Goal: Task Accomplishment & Management: Complete application form

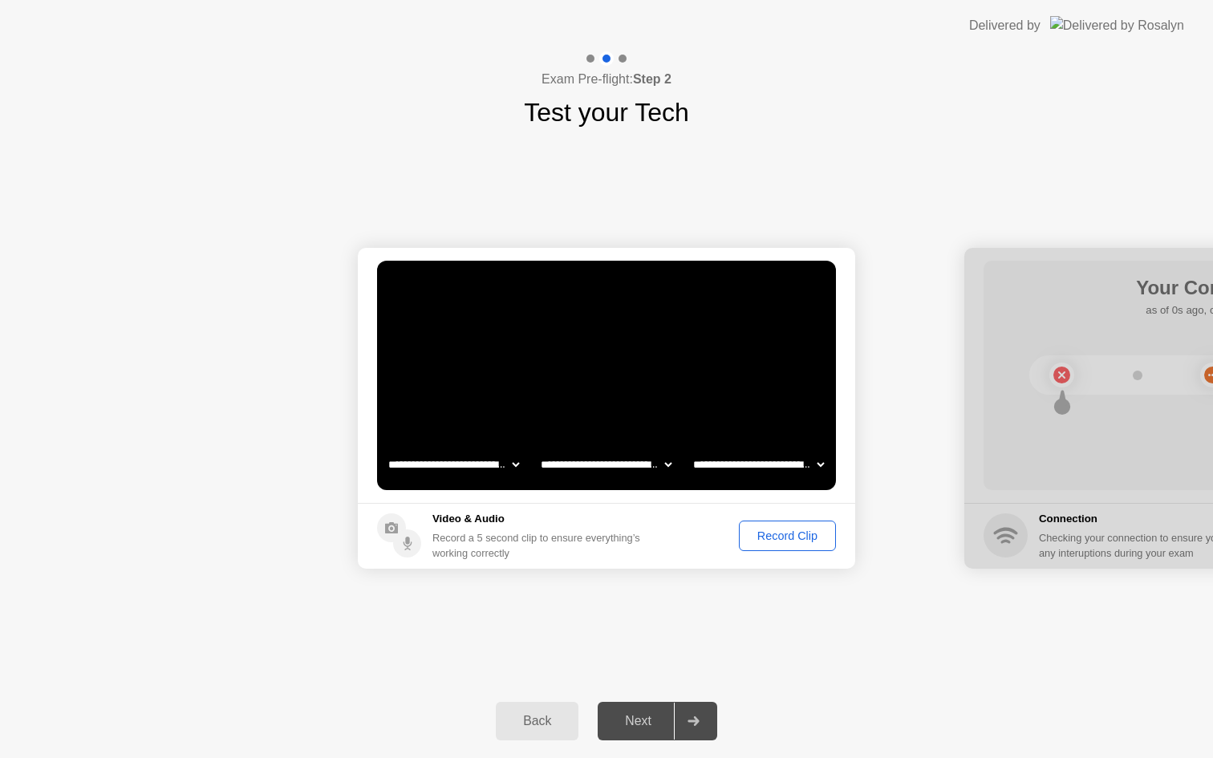
select select "**********"
select select "*******"
click at [778, 540] on div "Record Clip" at bounding box center [788, 536] width 86 height 13
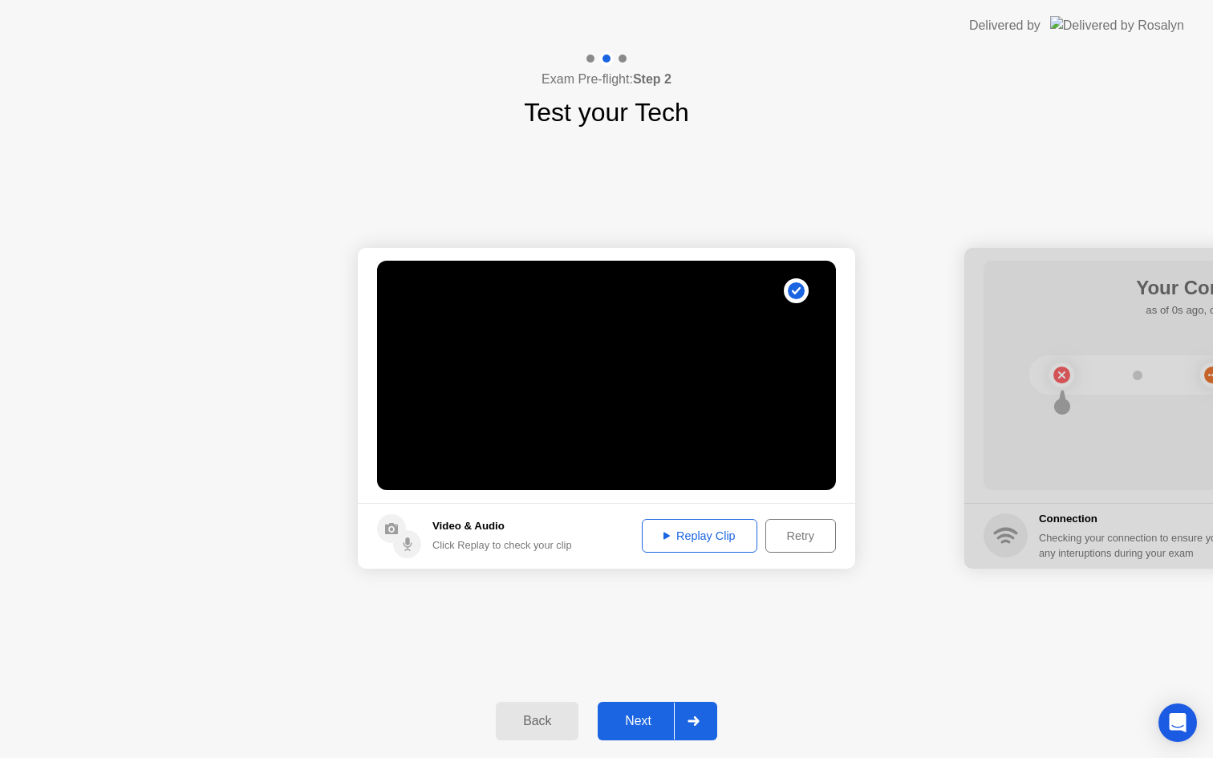
click at [723, 538] on div "Replay Clip" at bounding box center [700, 536] width 104 height 13
click at [696, 720] on icon at bounding box center [693, 722] width 11 height 10
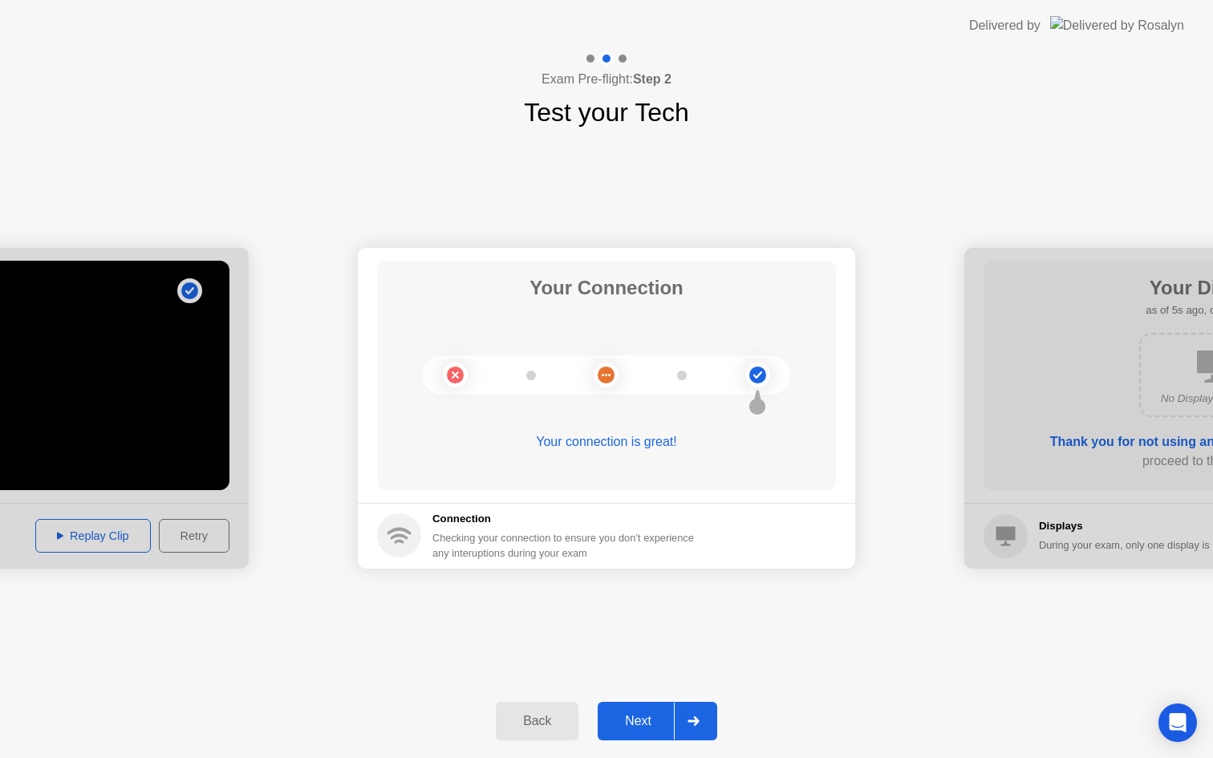
click at [700, 725] on icon at bounding box center [694, 722] width 12 height 10
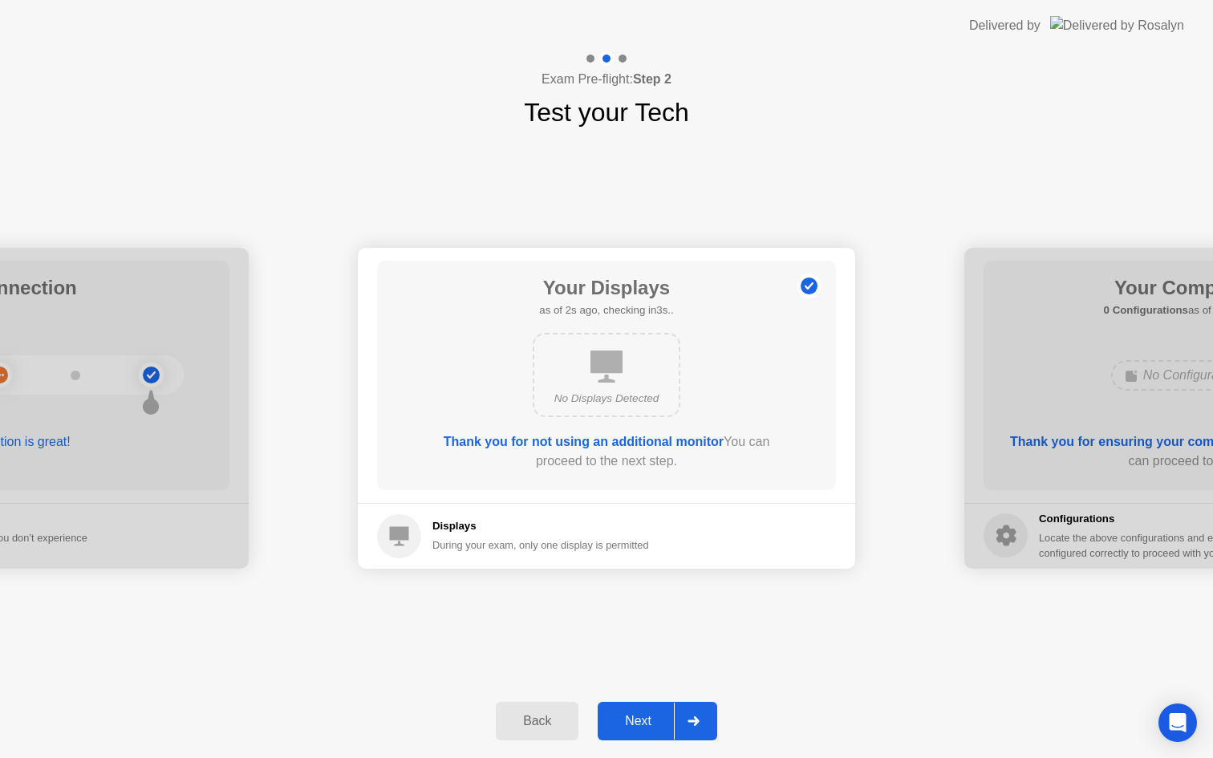
click at [700, 725] on icon at bounding box center [694, 722] width 12 height 10
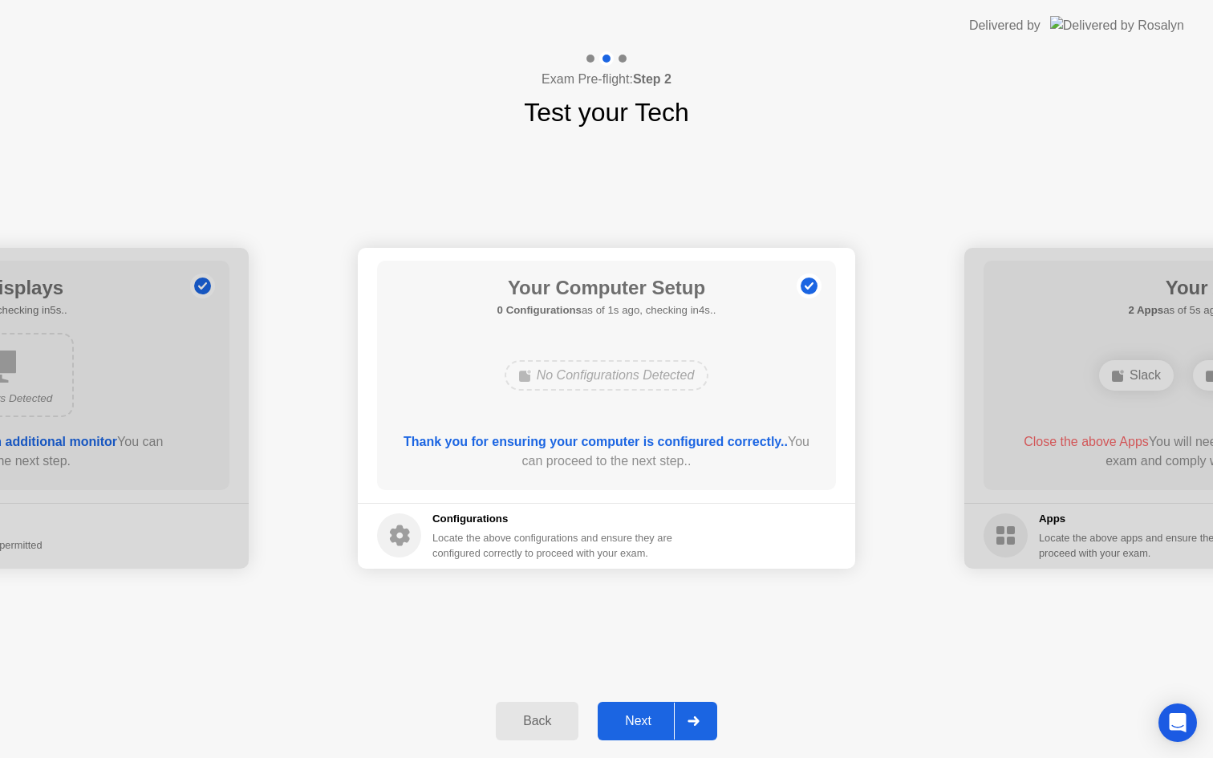
click at [700, 725] on icon at bounding box center [694, 722] width 12 height 10
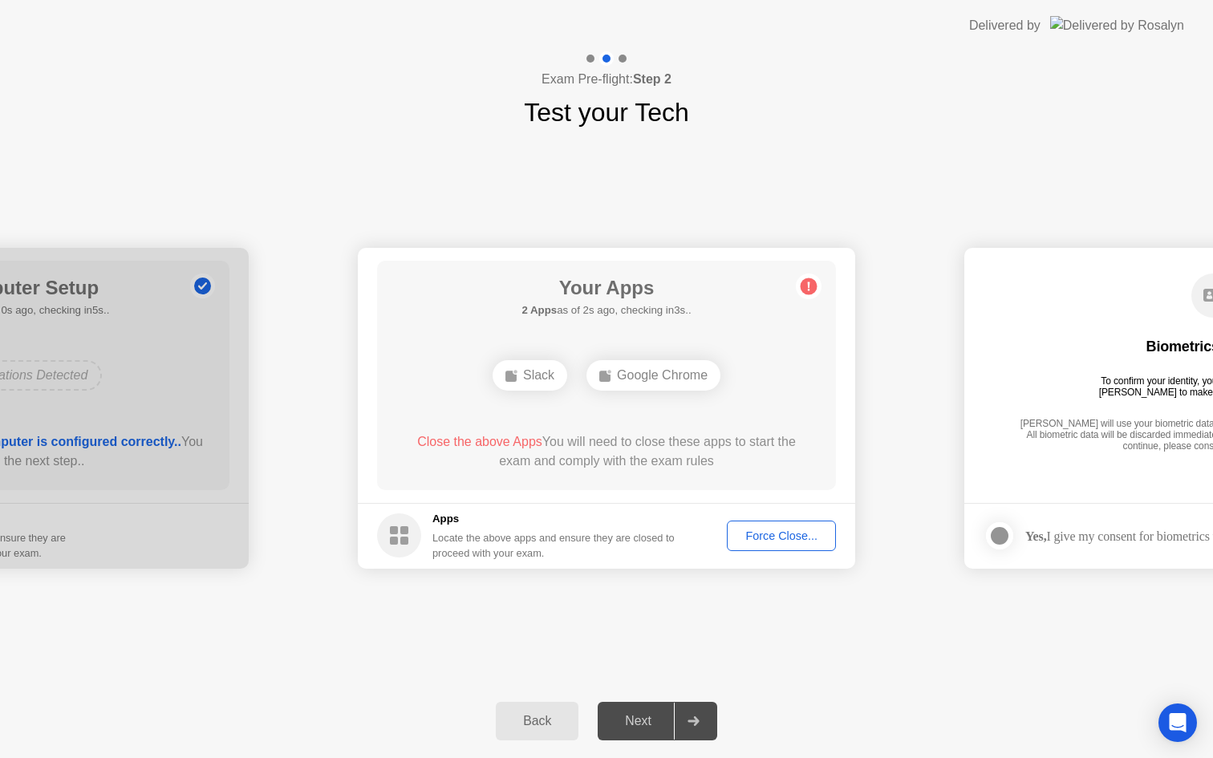
click at [780, 530] on div "Force Close..." at bounding box center [782, 536] width 98 height 13
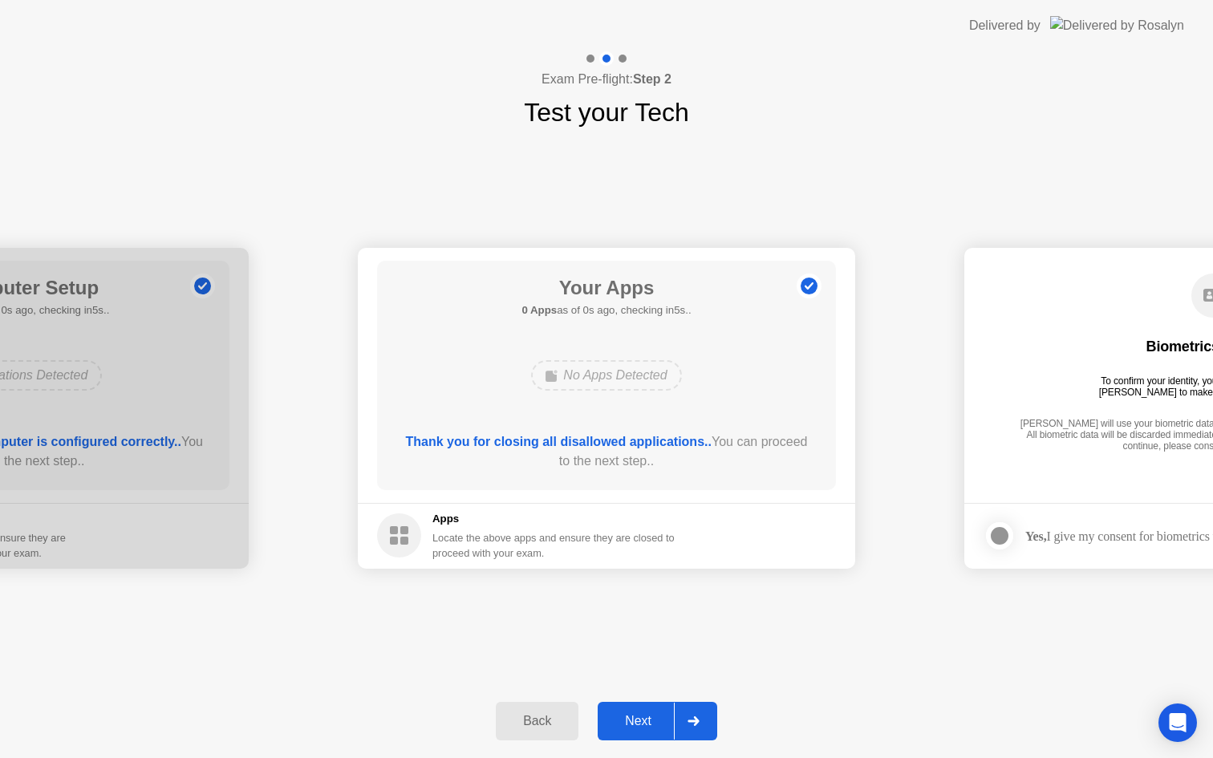
click at [698, 709] on div at bounding box center [693, 721] width 39 height 37
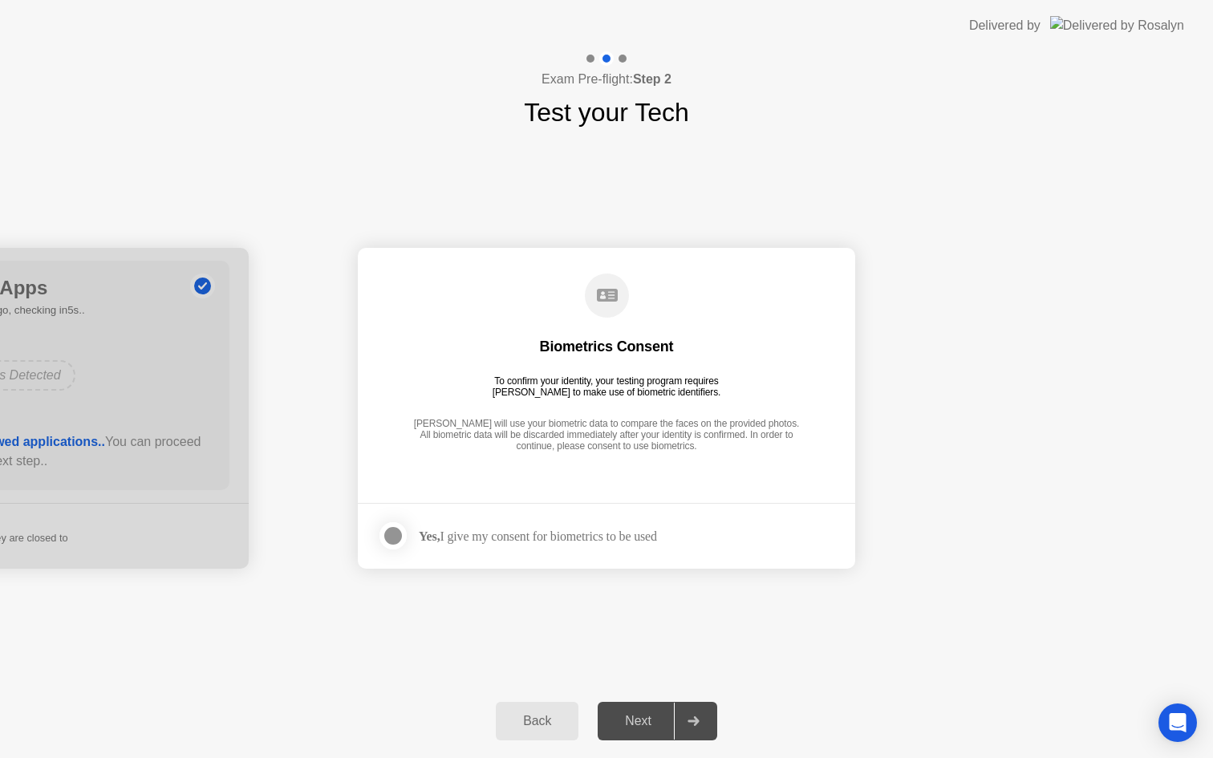
click at [595, 540] on div "Yes, I give my consent for biometrics to be used" at bounding box center [538, 536] width 238 height 15
click at [394, 535] on div at bounding box center [393, 535] width 19 height 19
click at [699, 719] on icon at bounding box center [694, 722] width 12 height 10
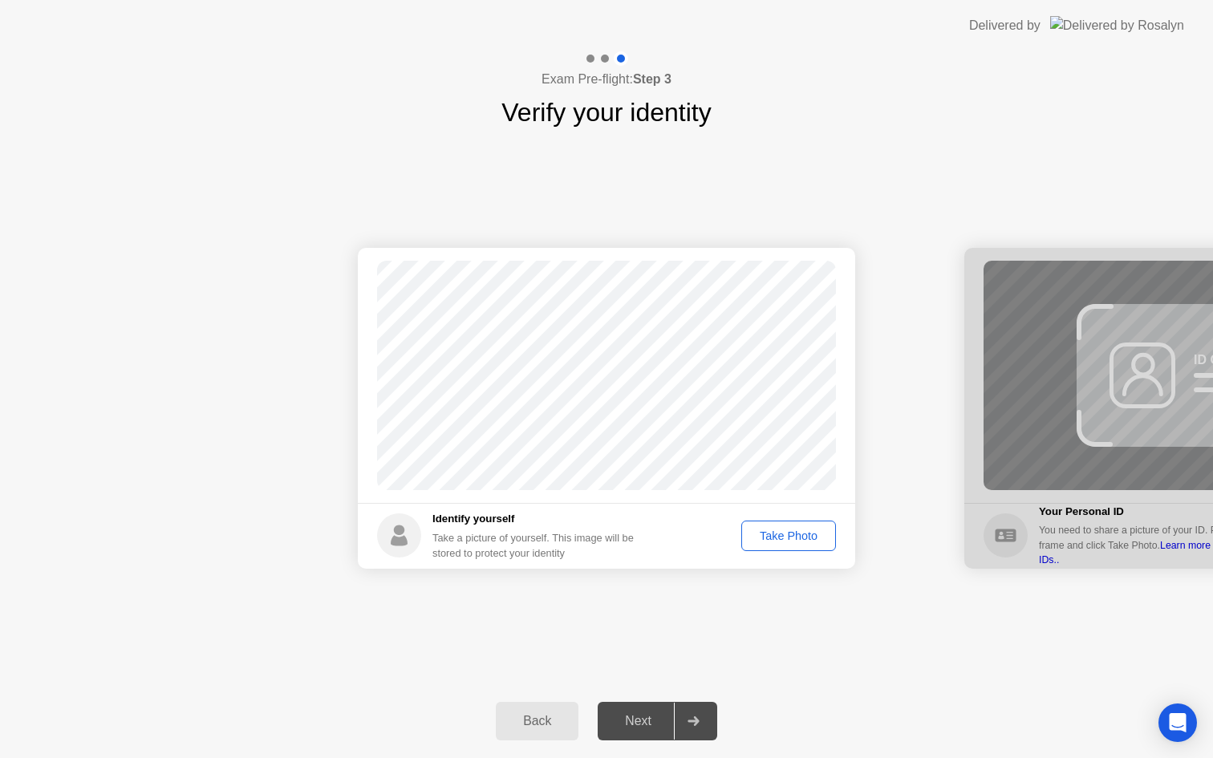
click at [779, 539] on div "Take Photo" at bounding box center [788, 536] width 83 height 13
click at [689, 711] on div at bounding box center [693, 721] width 39 height 37
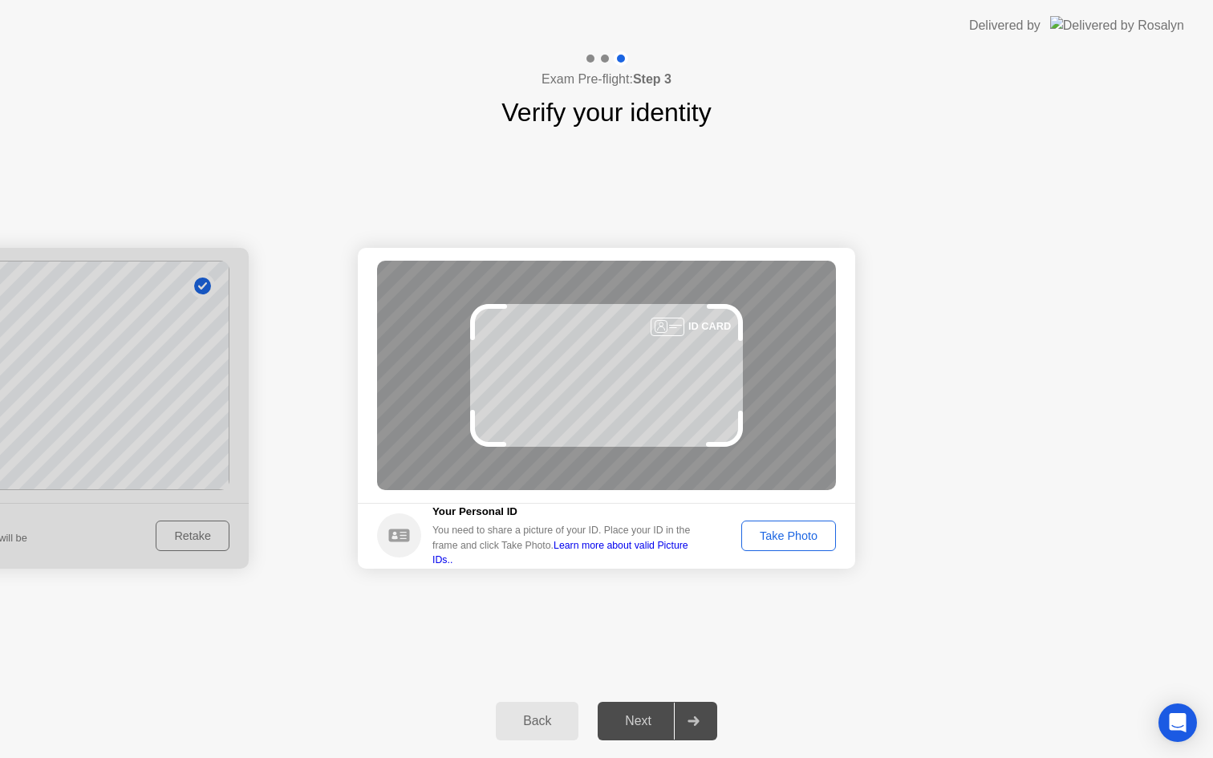
click at [810, 541] on div "Take Photo" at bounding box center [788, 536] width 83 height 13
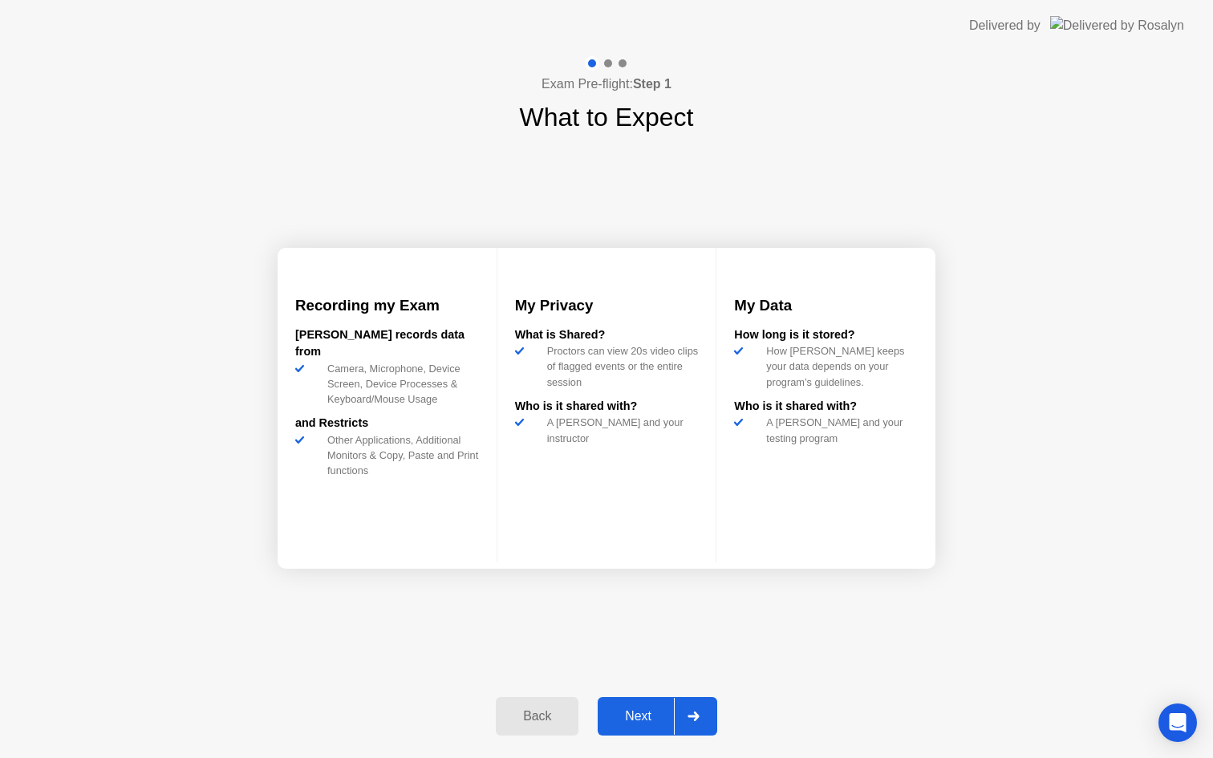
click at [658, 712] on div "Next" at bounding box center [638, 716] width 71 height 14
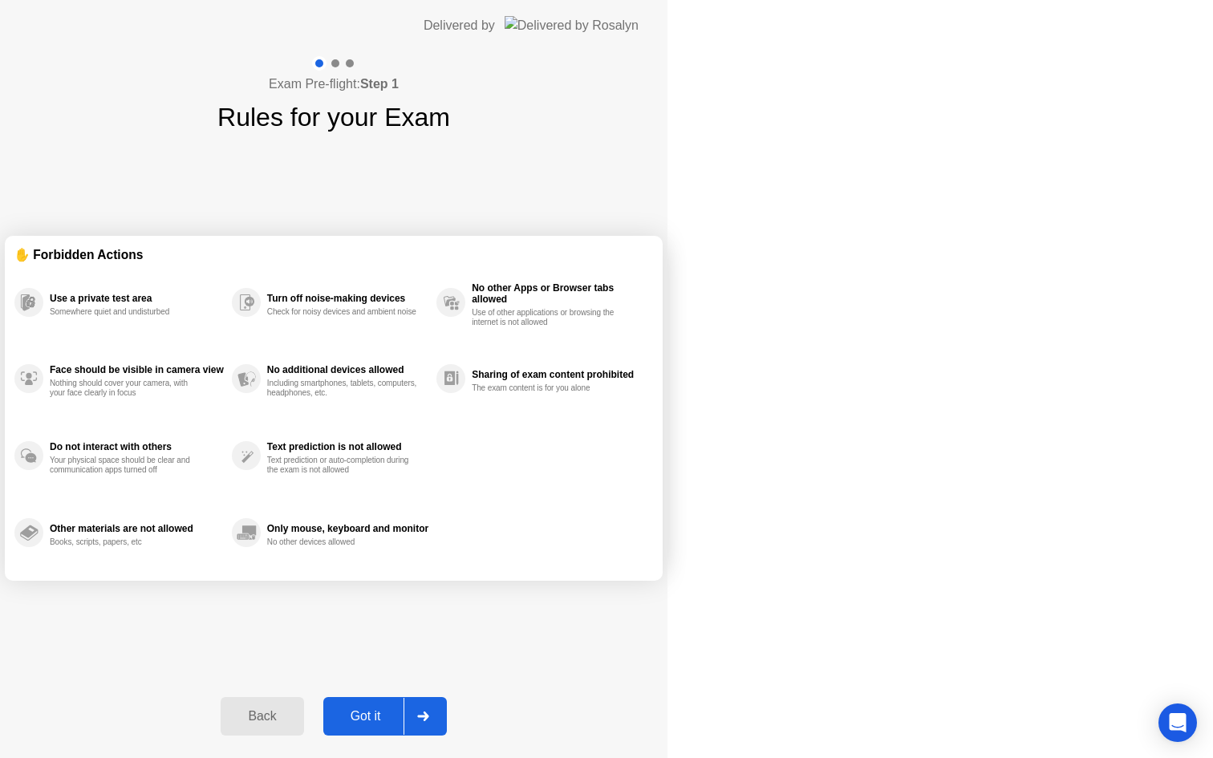
click at [404, 712] on div "Got it" at bounding box center [365, 716] width 75 height 14
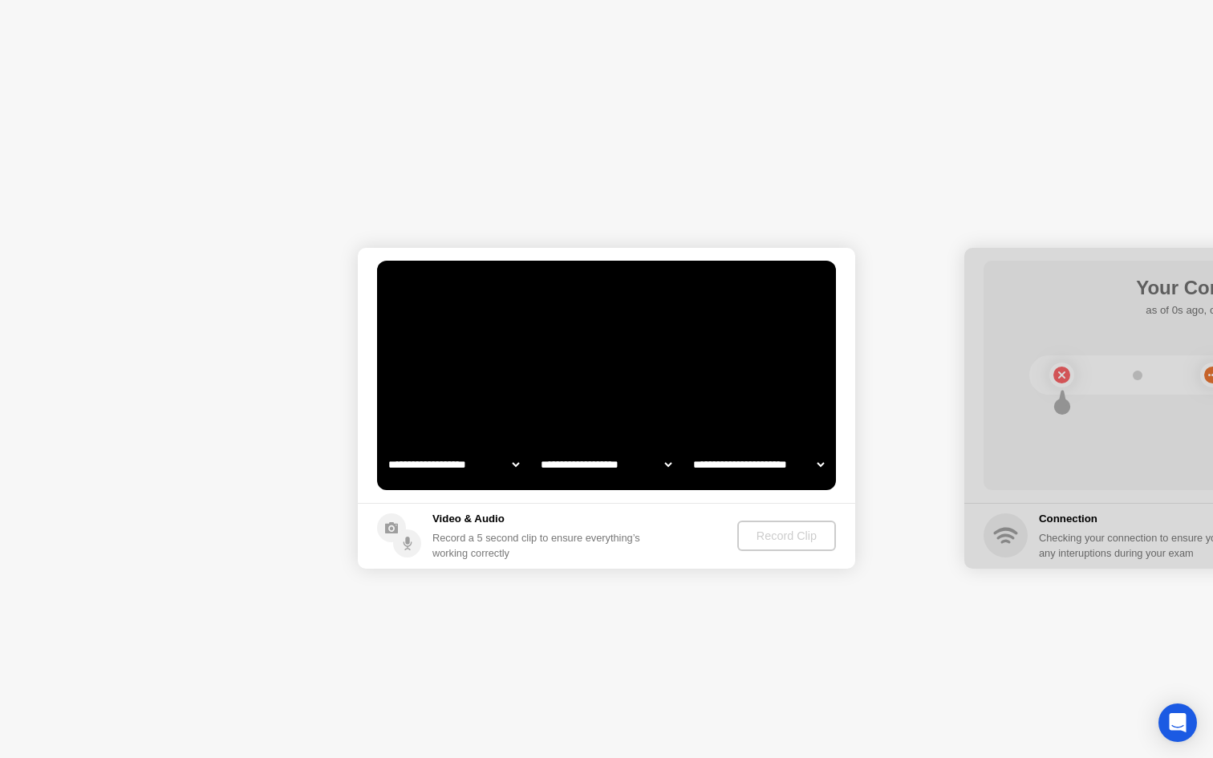
select select "**********"
select select "*******"
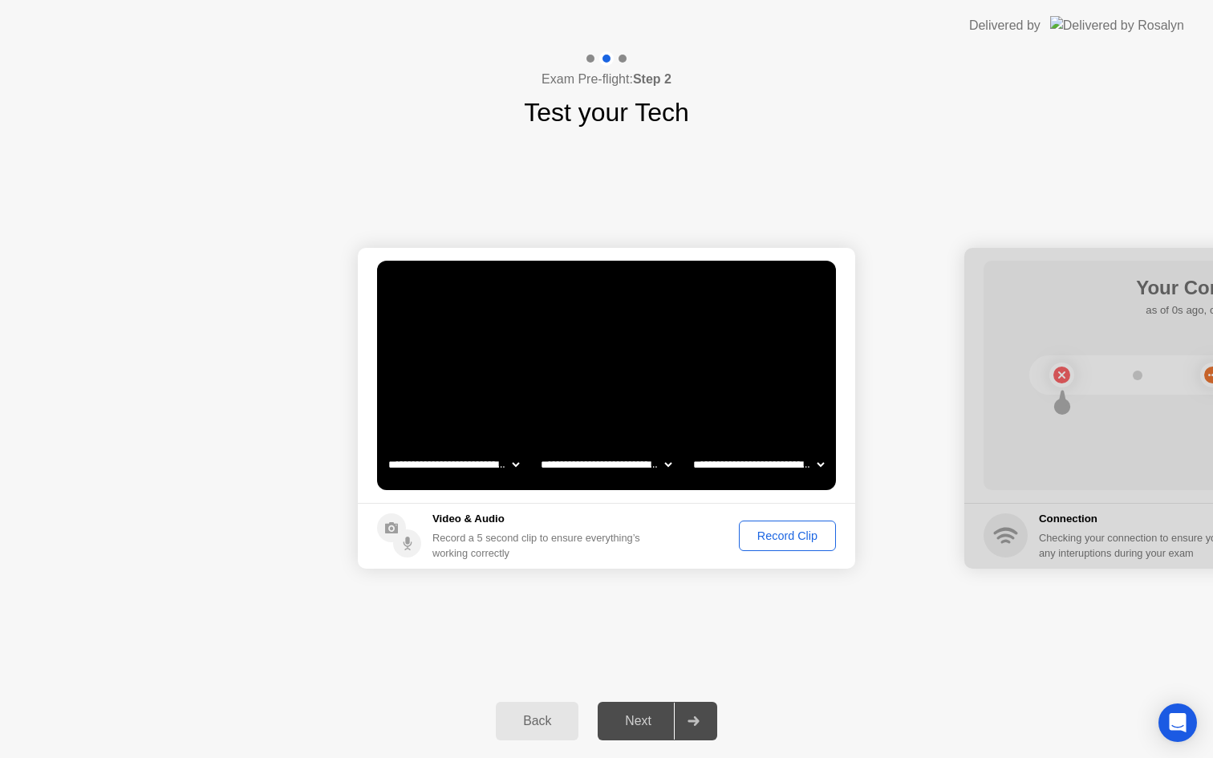
click at [784, 540] on div "Record Clip" at bounding box center [788, 536] width 86 height 13
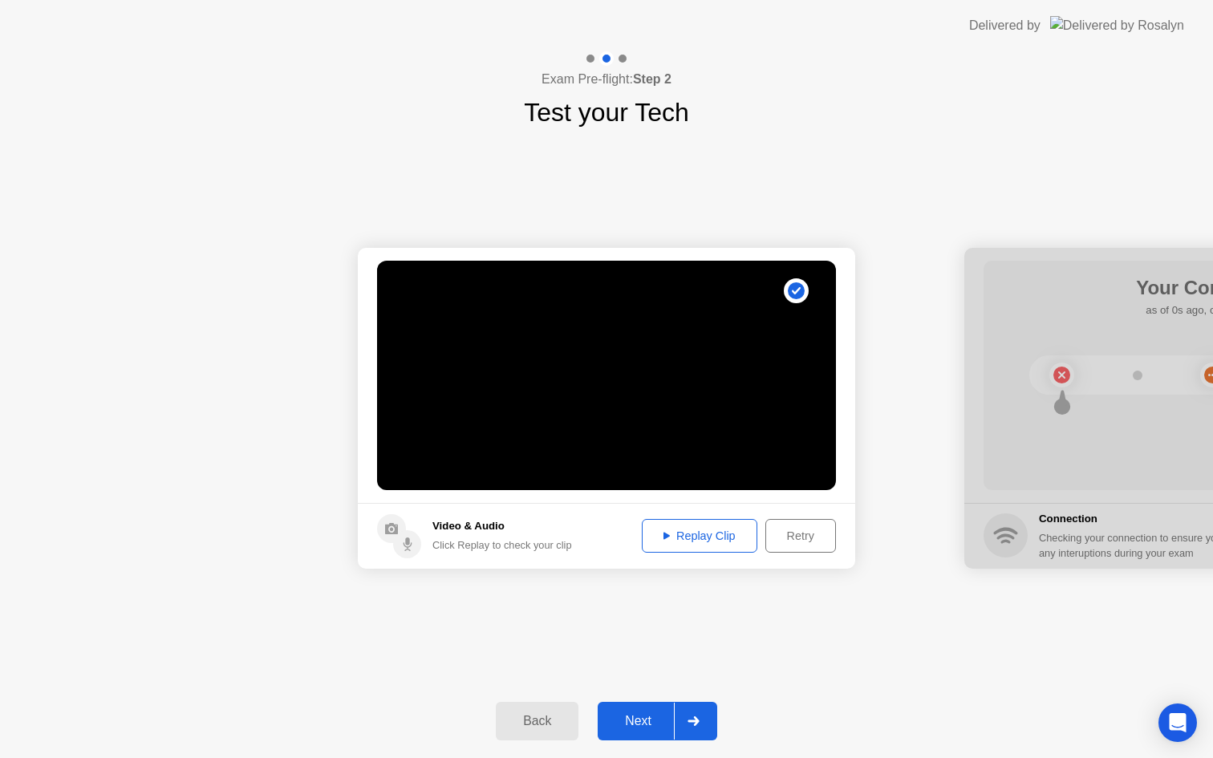
click at [712, 541] on div "Replay Clip" at bounding box center [700, 536] width 104 height 13
click at [705, 717] on div at bounding box center [693, 721] width 39 height 37
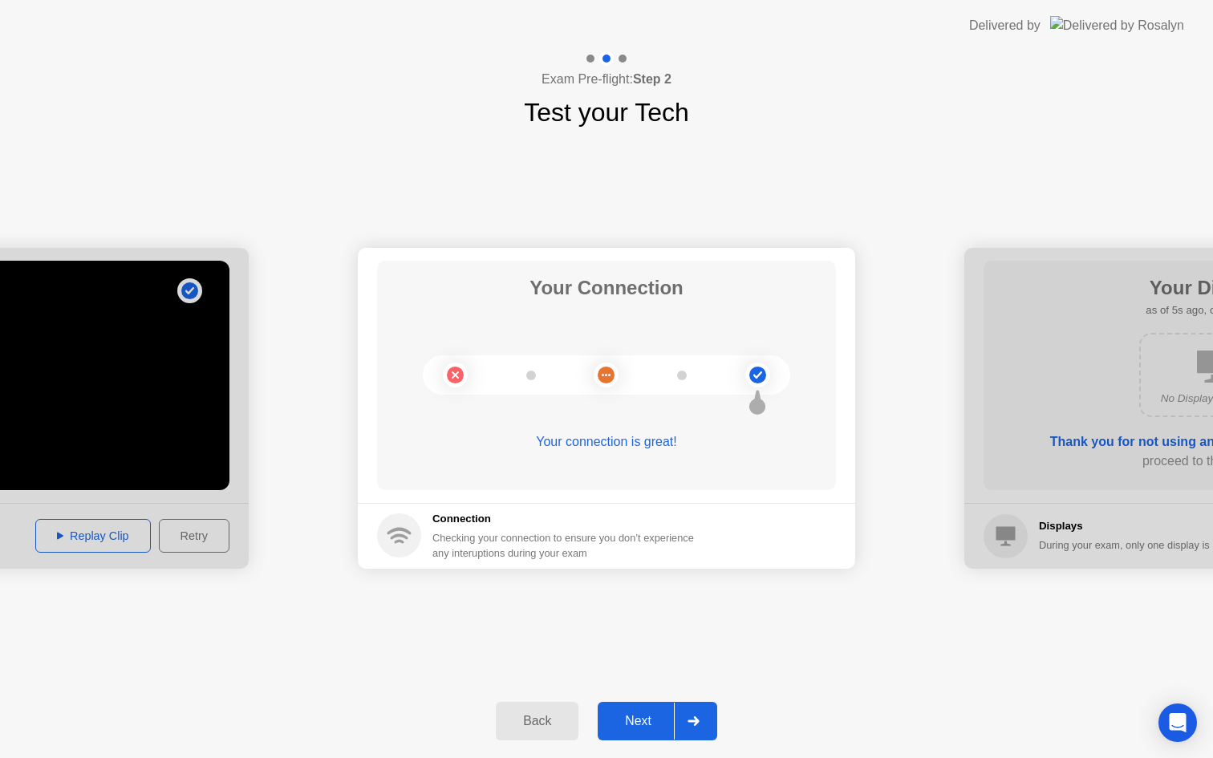
click at [709, 715] on div at bounding box center [693, 721] width 39 height 37
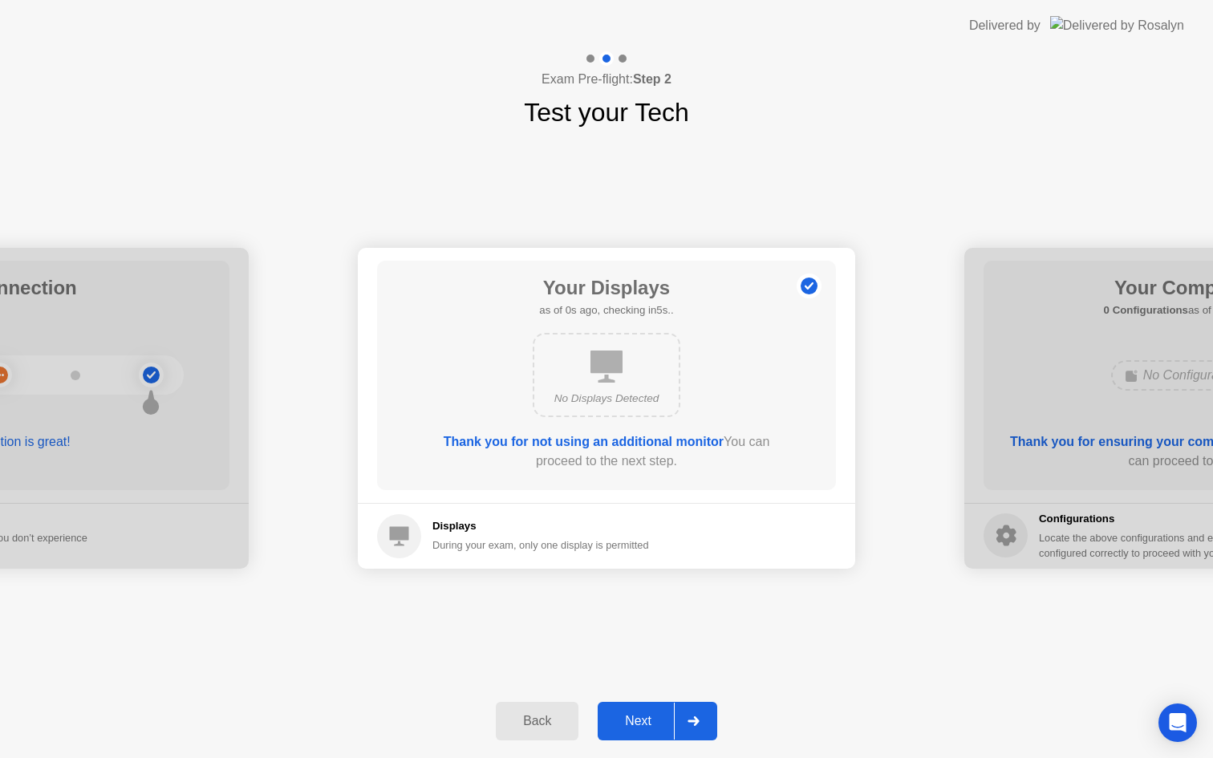
click at [709, 715] on div at bounding box center [693, 721] width 39 height 37
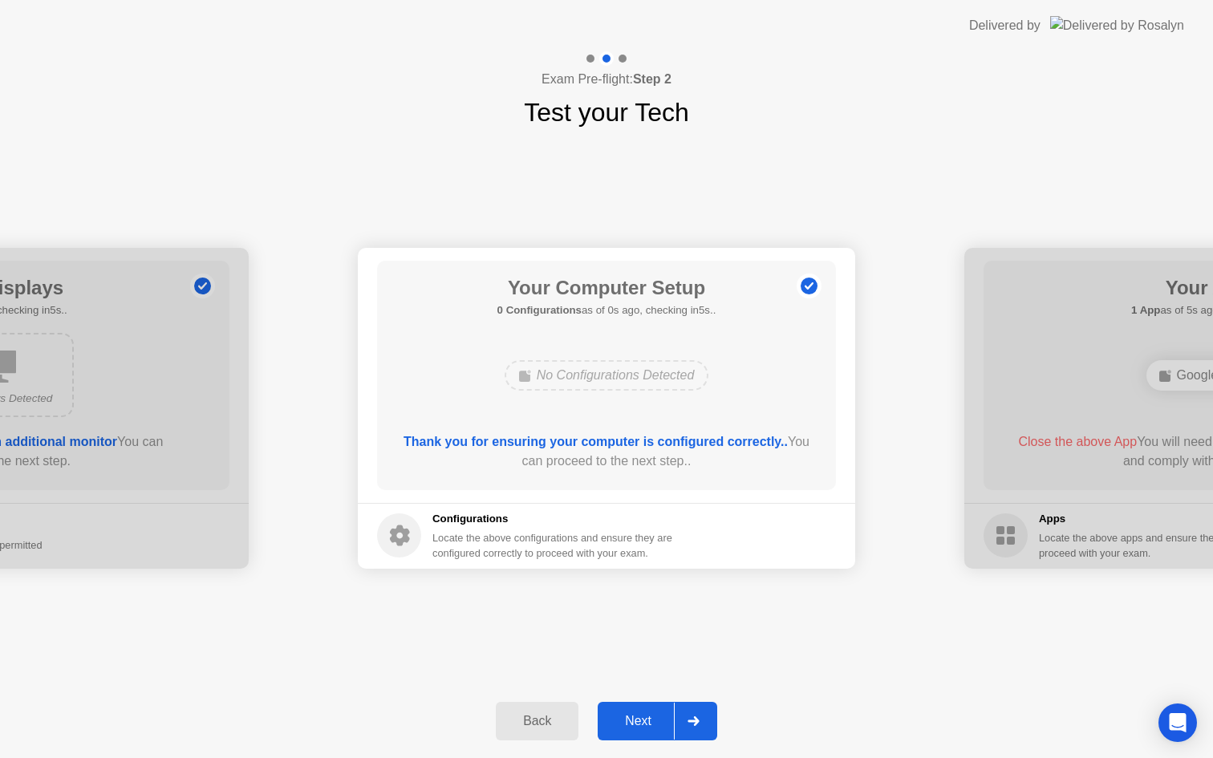
click at [709, 715] on div at bounding box center [693, 721] width 39 height 37
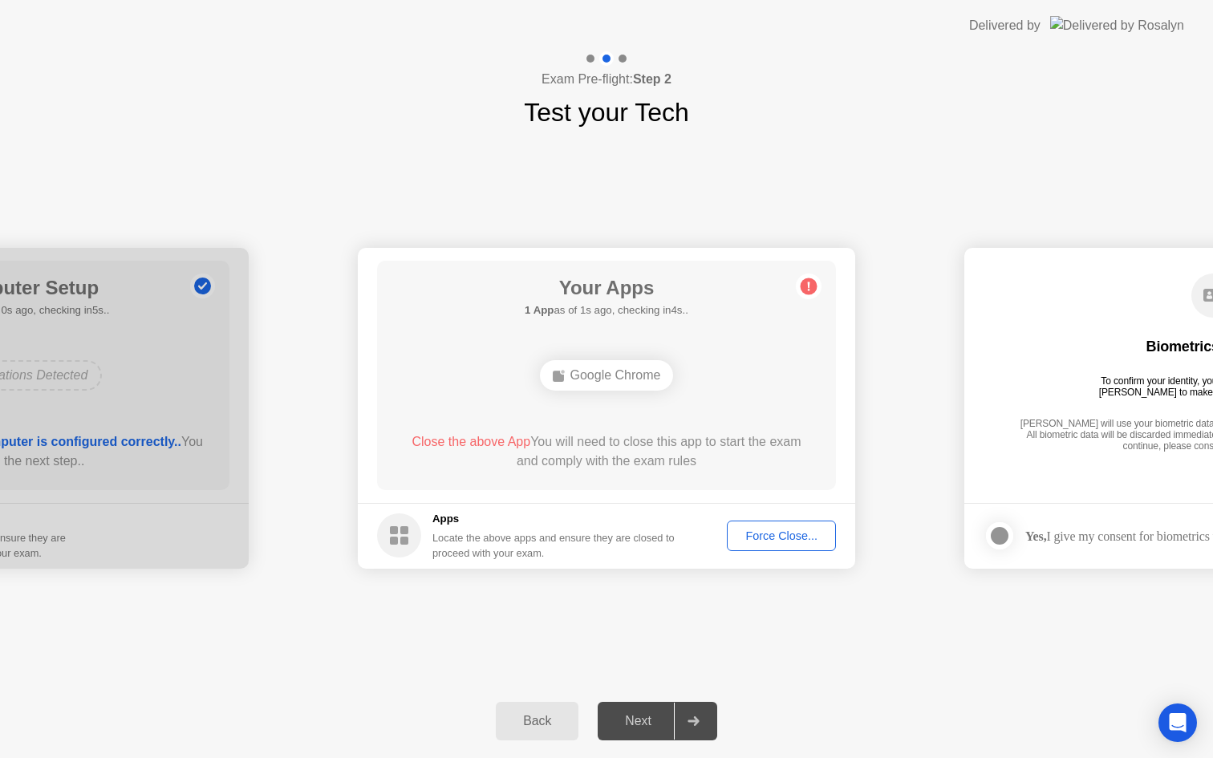
click at [753, 534] on div "Force Close..." at bounding box center [782, 536] width 98 height 13
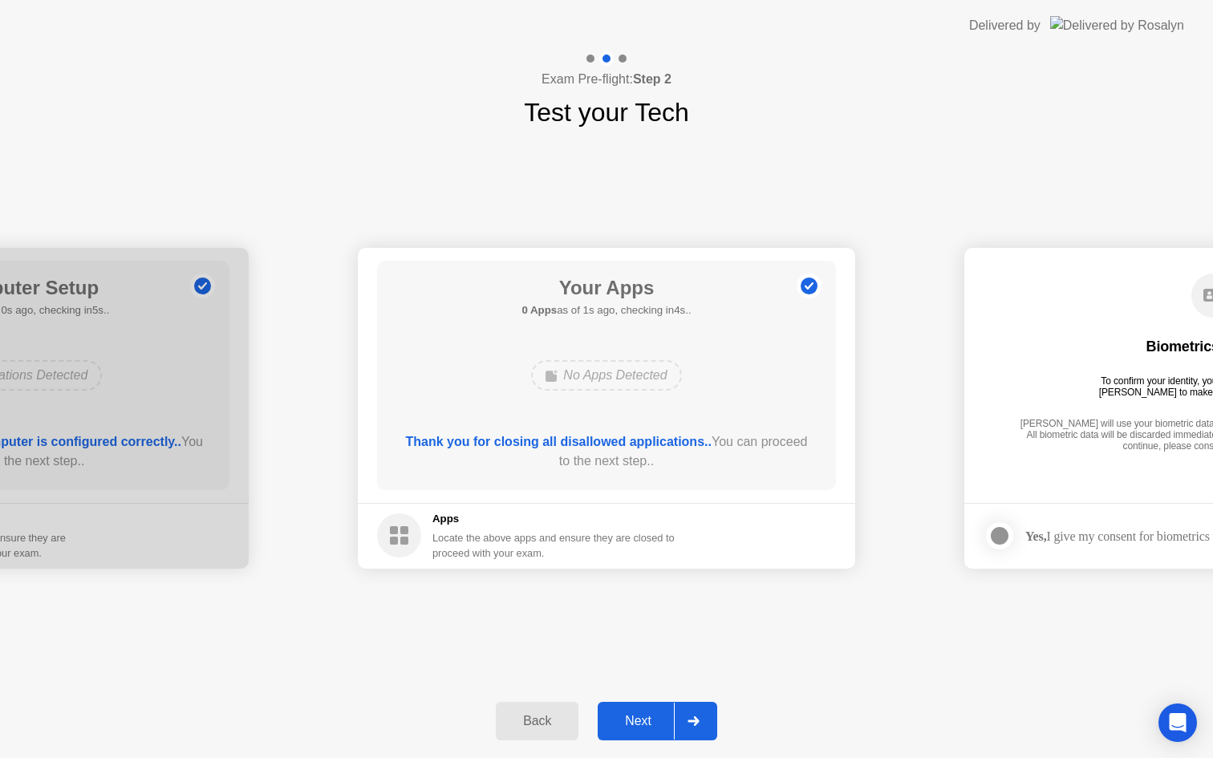
click at [694, 715] on div at bounding box center [693, 721] width 39 height 37
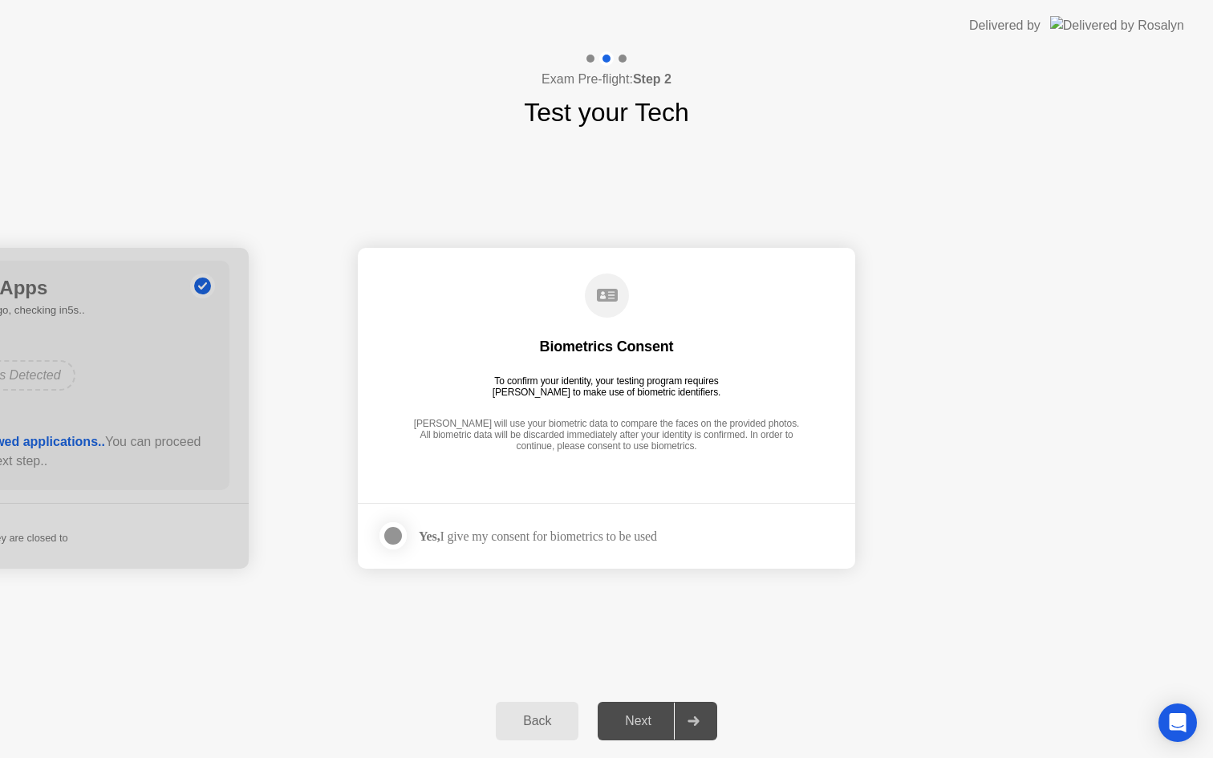
click at [694, 715] on div at bounding box center [693, 721] width 39 height 37
click at [384, 530] on div at bounding box center [393, 535] width 19 height 19
click at [700, 718] on icon at bounding box center [694, 722] width 12 height 10
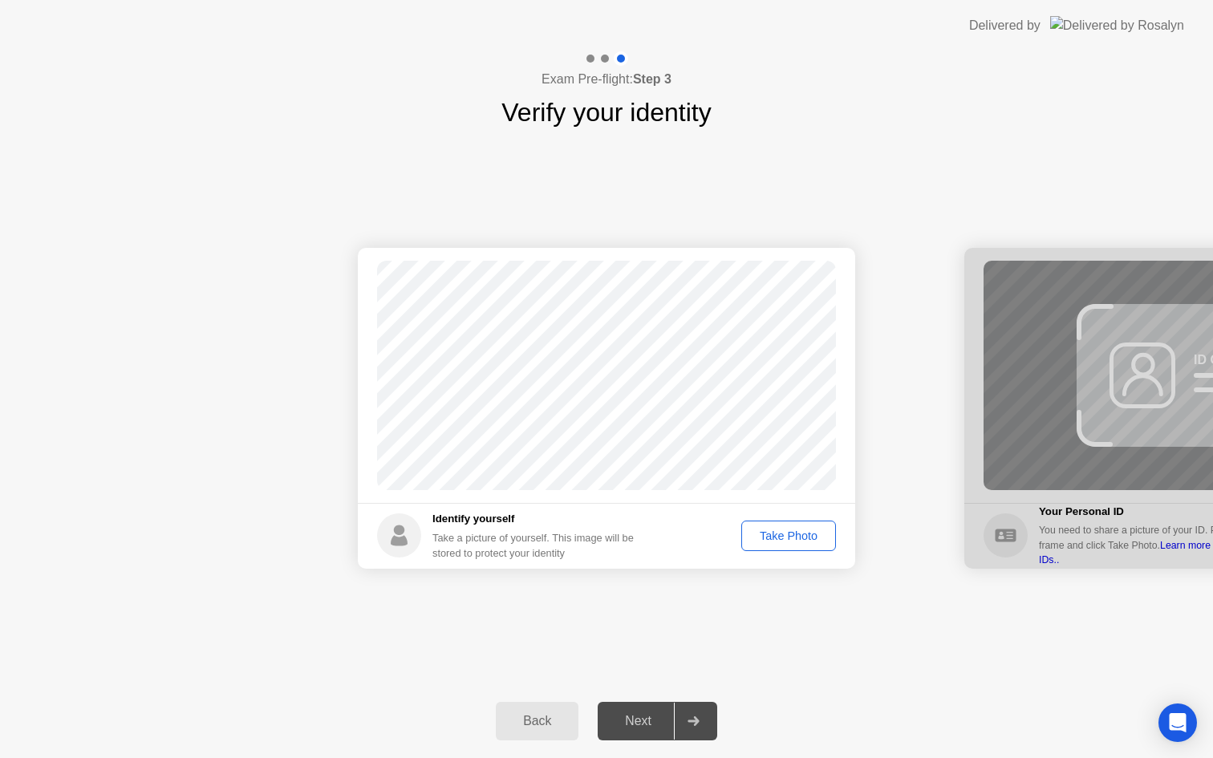
click at [806, 542] on div "Take Photo" at bounding box center [788, 536] width 83 height 13
click at [704, 722] on div at bounding box center [693, 721] width 39 height 37
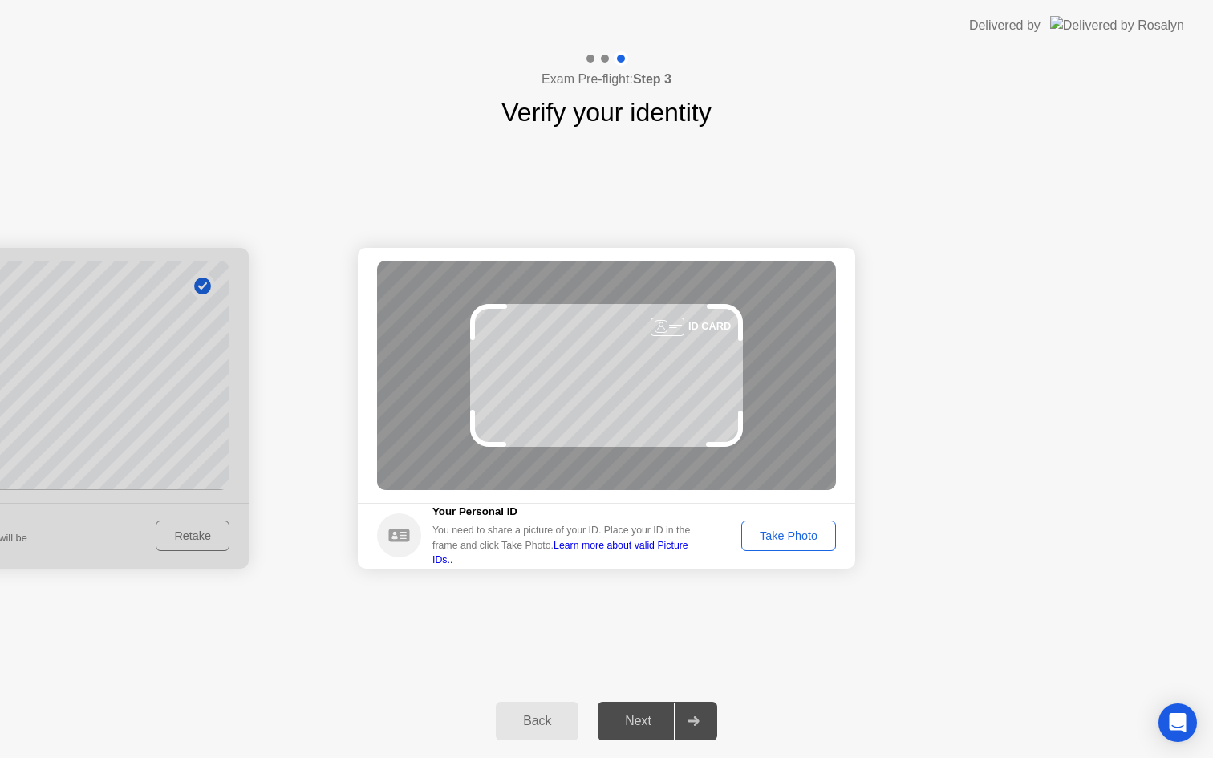
click at [789, 539] on div "Take Photo" at bounding box center [788, 536] width 83 height 13
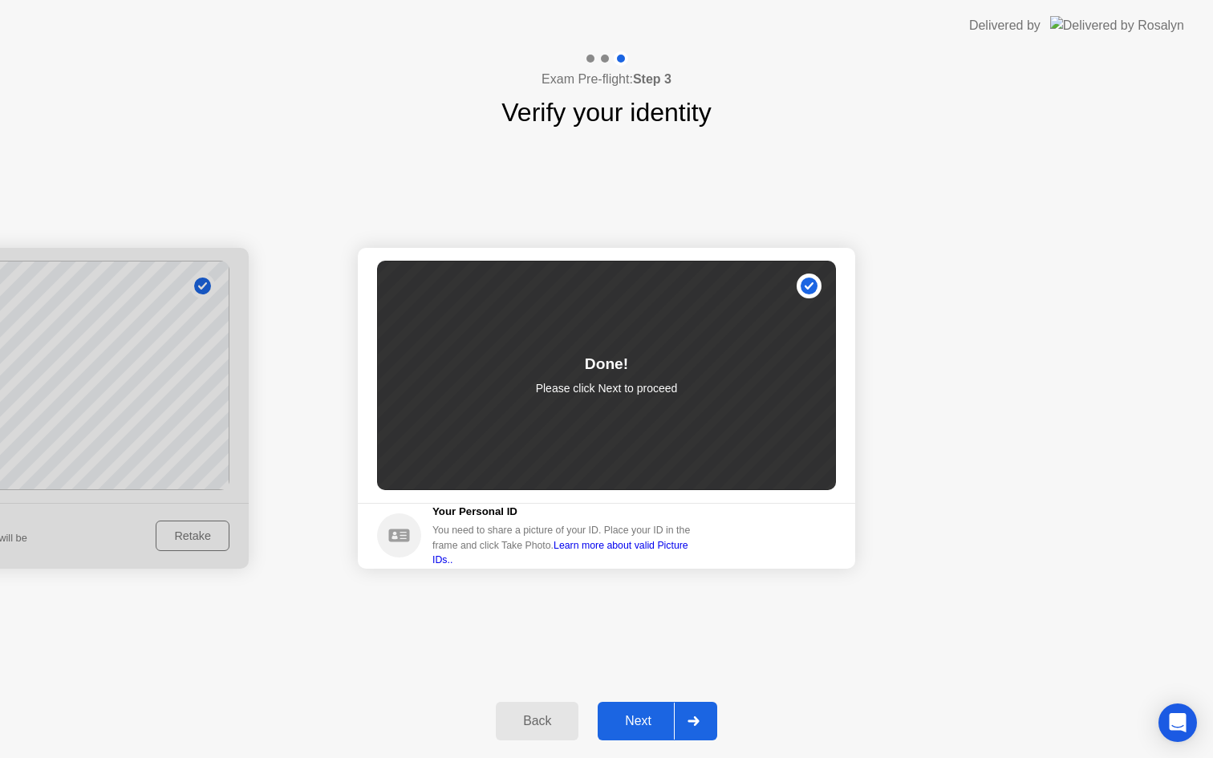
click at [640, 709] on button "Next" at bounding box center [658, 721] width 120 height 39
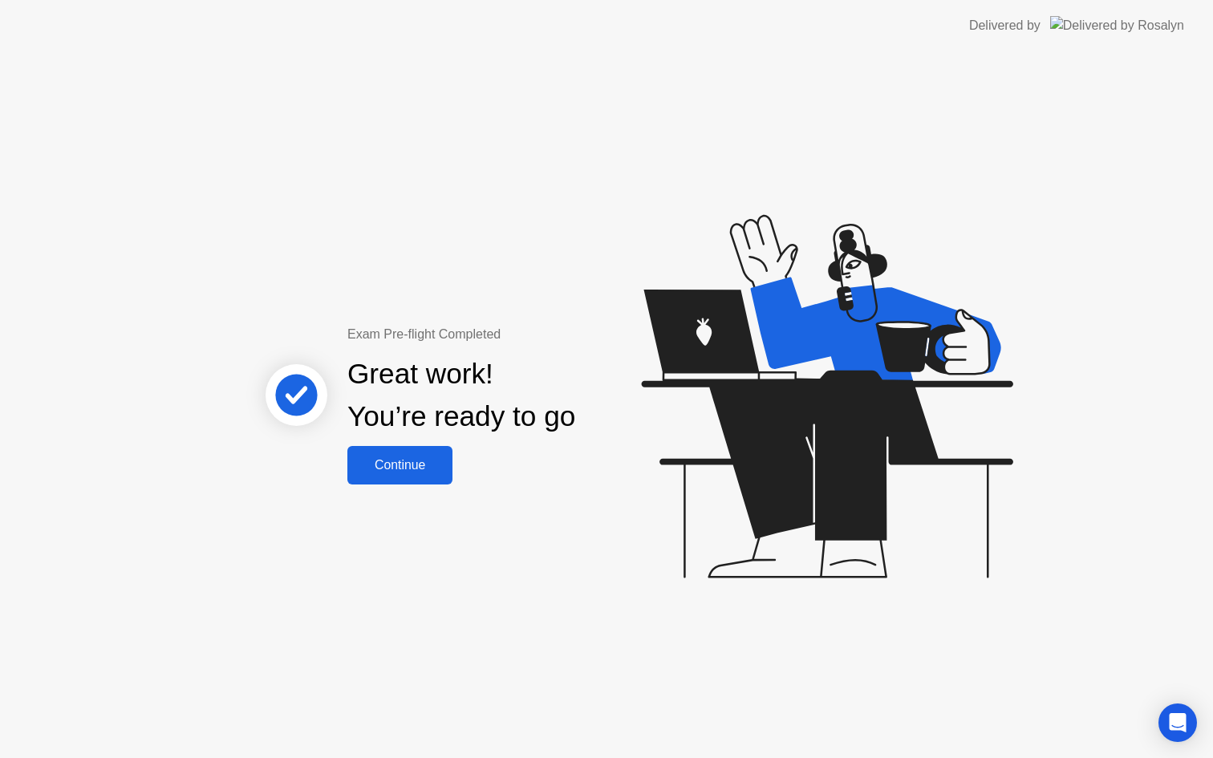
click at [427, 471] on div "Continue" at bounding box center [399, 465] width 95 height 14
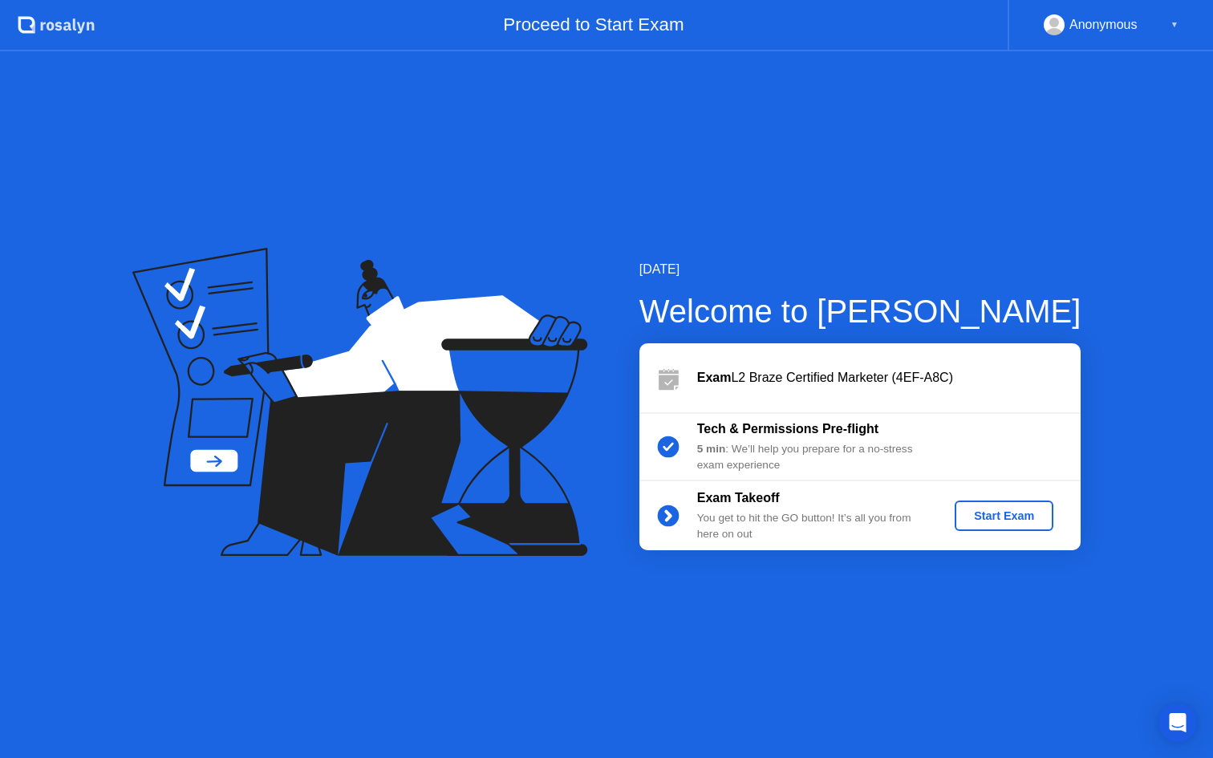
click at [989, 510] on div "Start Exam" at bounding box center [1004, 516] width 86 height 13
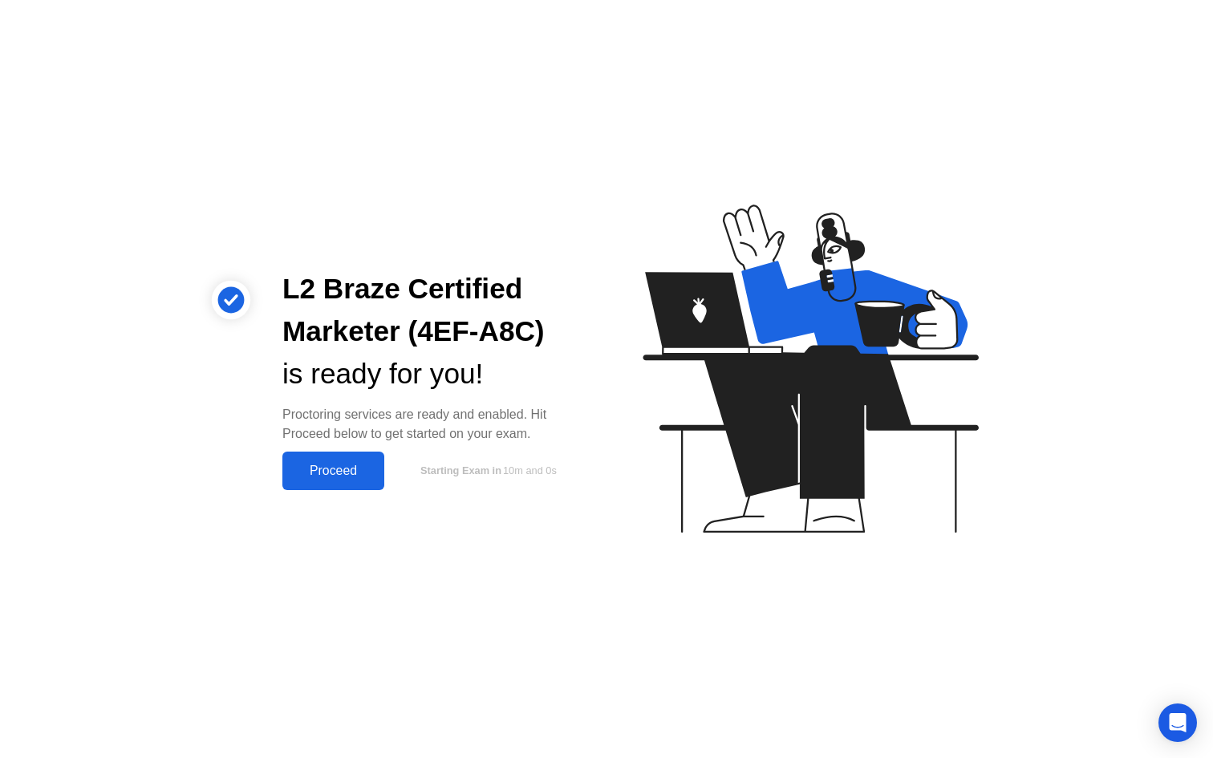
click at [331, 473] on div "Proceed" at bounding box center [333, 471] width 92 height 14
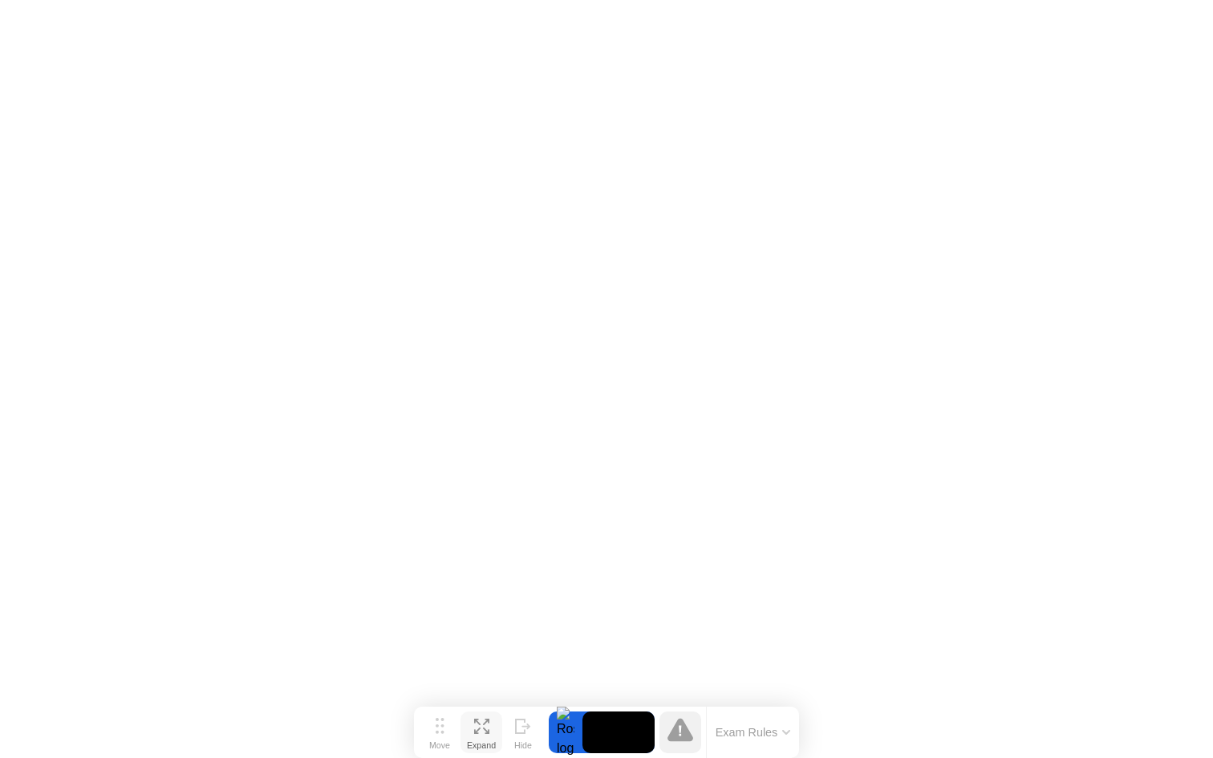
click at [476, 724] on icon at bounding box center [481, 726] width 15 height 15
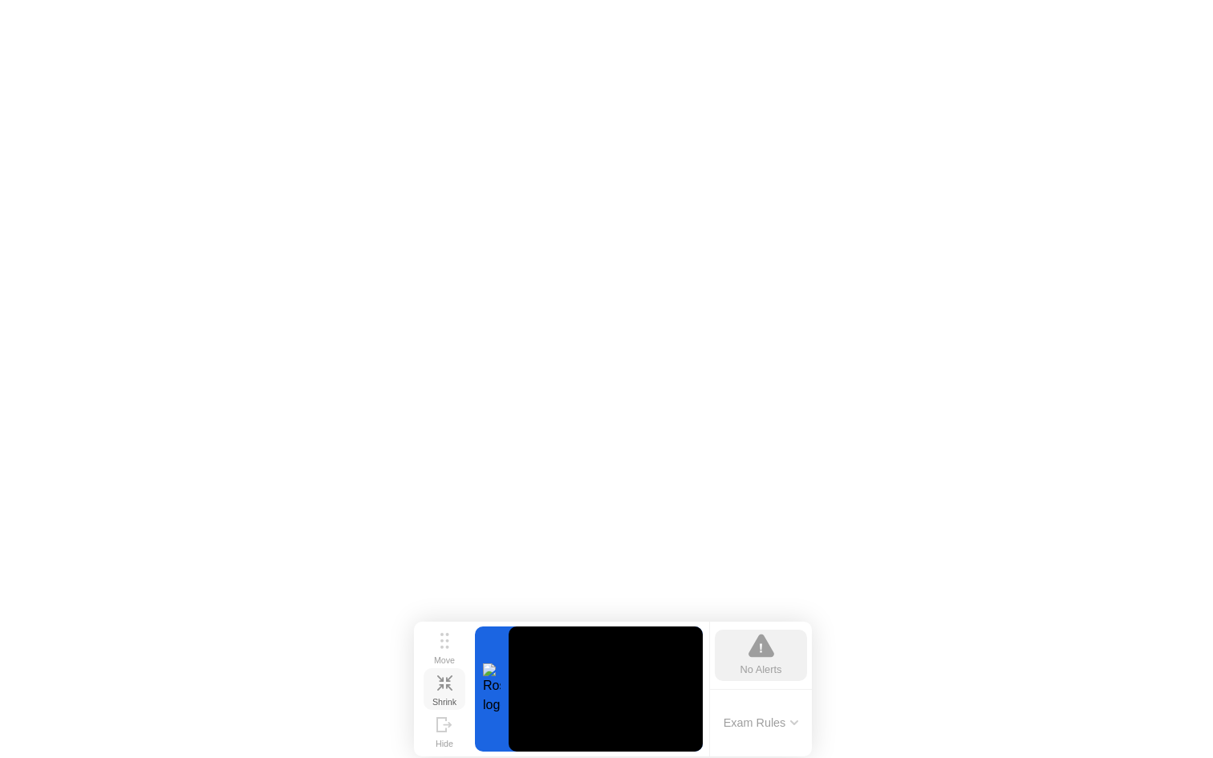
click at [446, 686] on icon at bounding box center [449, 687] width 6 height 6
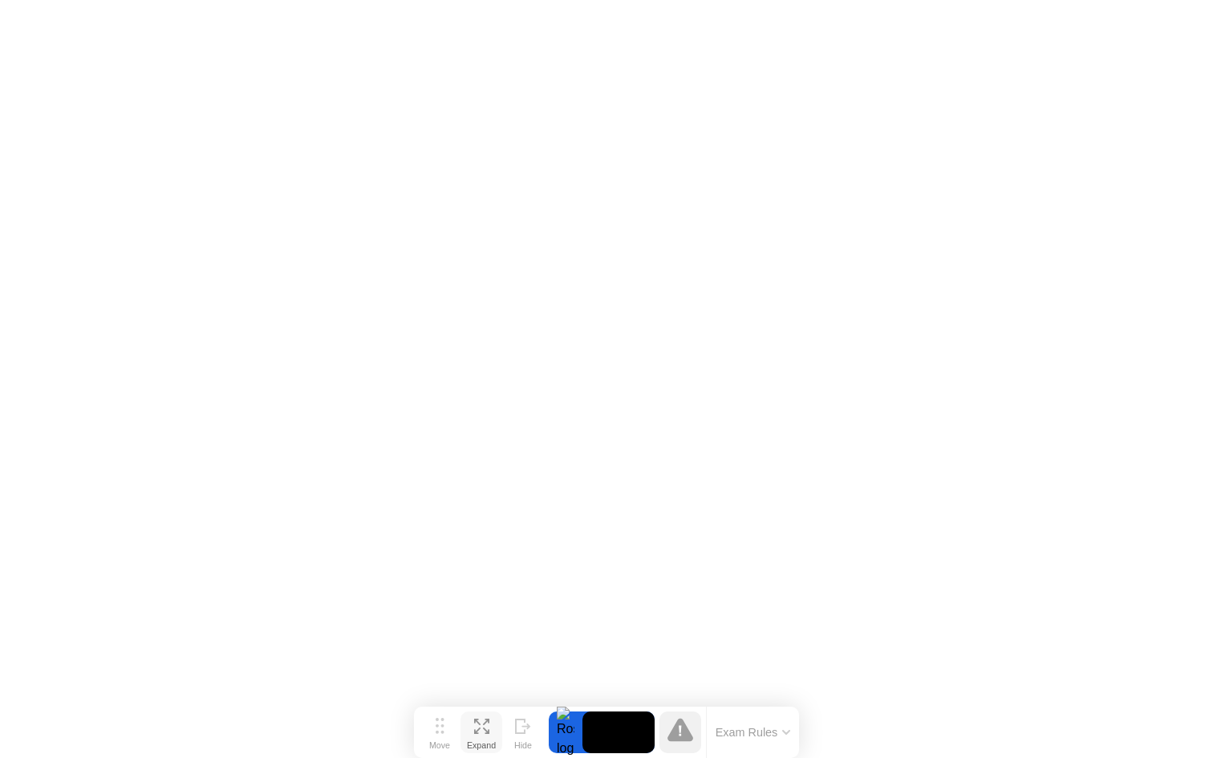
click at [475, 725] on icon at bounding box center [481, 726] width 15 height 15
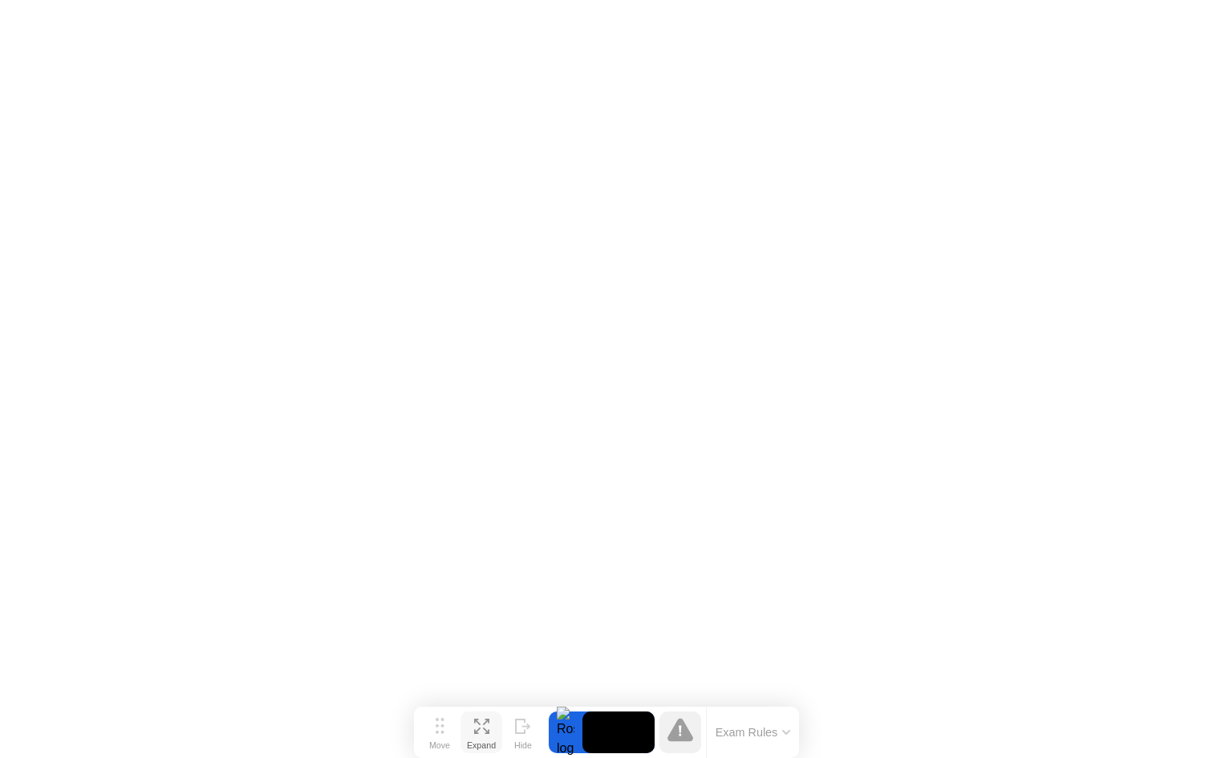
click at [488, 730] on icon at bounding box center [486, 731] width 6 height 6
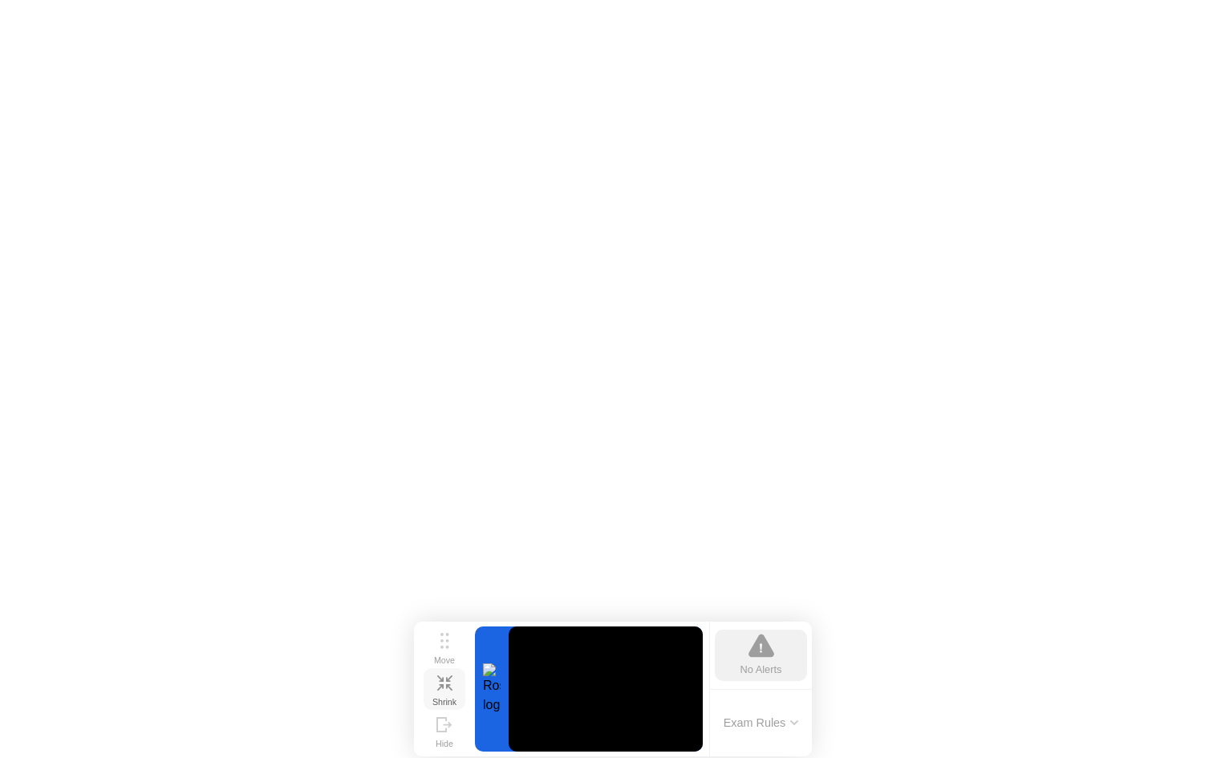
click at [449, 682] on icon at bounding box center [444, 683] width 15 height 15
